Goal: Task Accomplishment & Management: Manage account settings

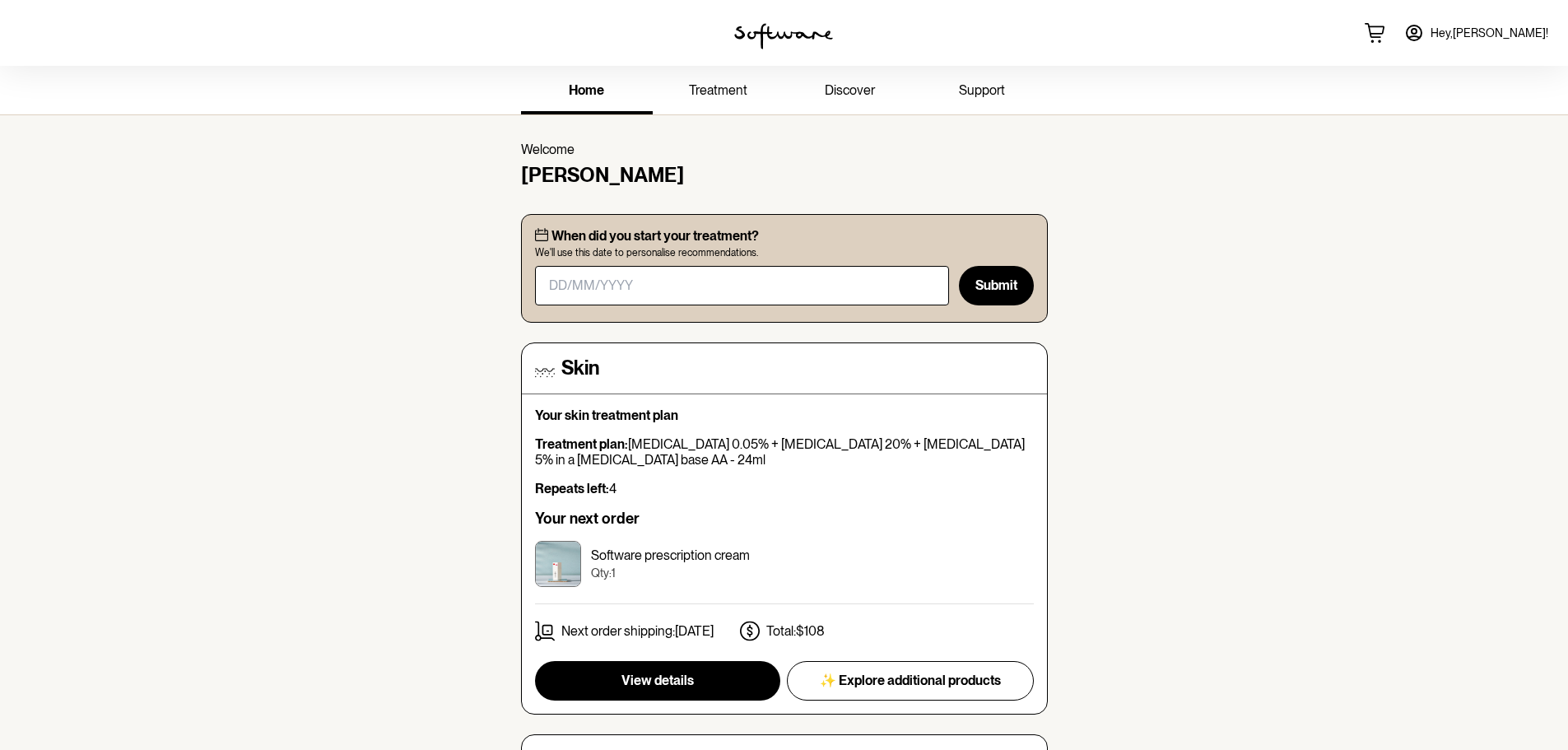
click at [1483, 38] on span "Hey, [PERSON_NAME] !" at bounding box center [1490, 33] width 118 height 14
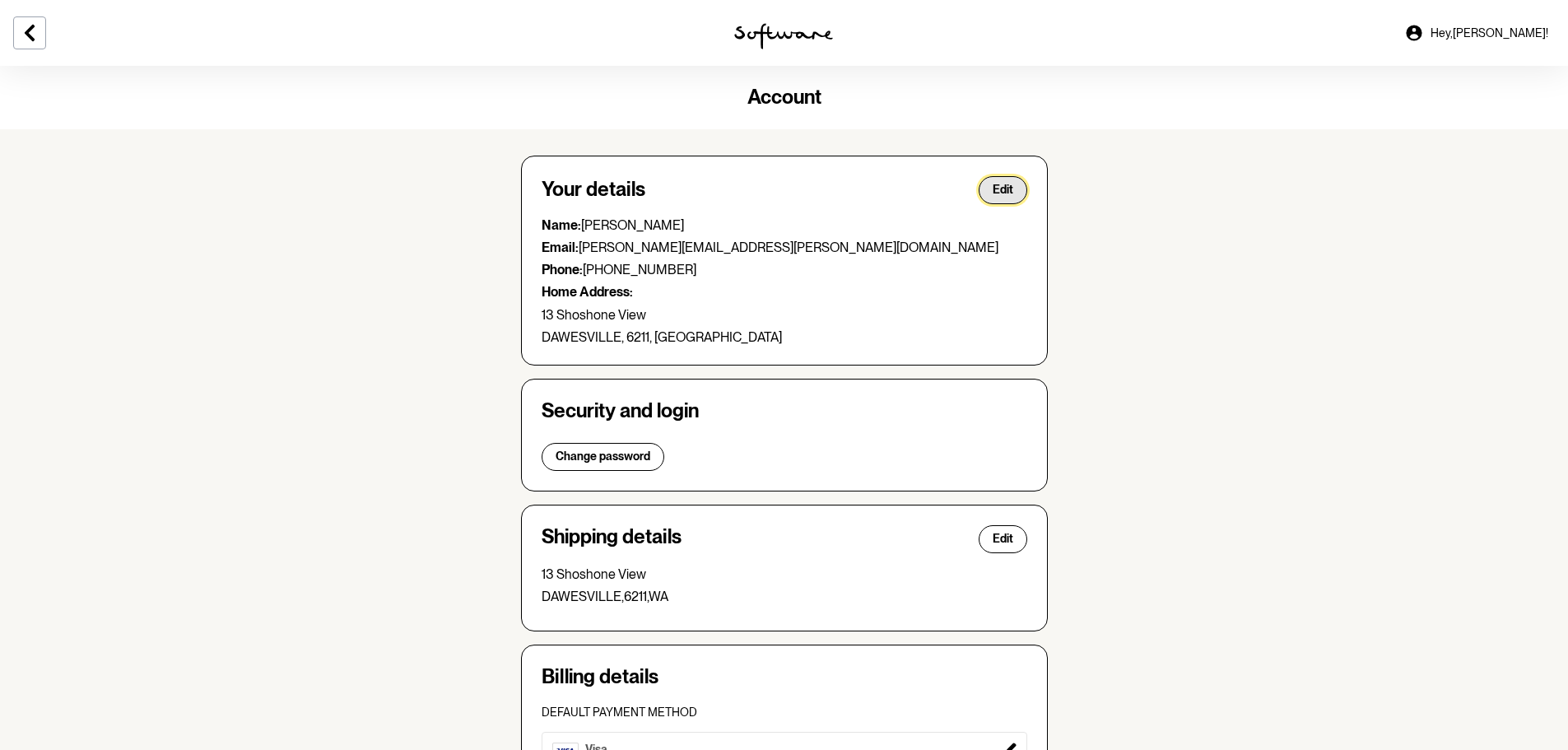
click at [1027, 204] on button "Edit" at bounding box center [1003, 190] width 49 height 28
select select "WA"
